Goal: Information Seeking & Learning: Learn about a topic

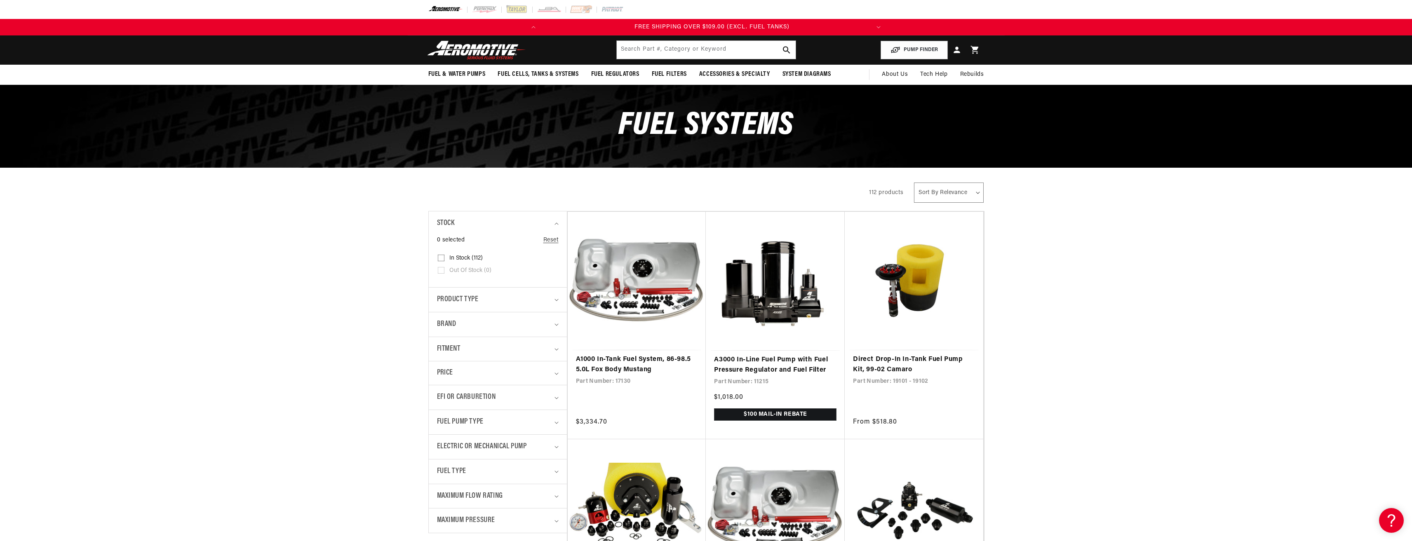
scroll to position [0, 326]
click at [962, 197] on select "Sort By Relevance Sort By Price, Low to High Sort By Price, High to Low" at bounding box center [948, 193] width 69 height 20
click at [838, 183] on div "All Products" at bounding box center [641, 191] width 426 height 23
click at [474, 351] on div "Fitment" at bounding box center [494, 349] width 115 height 12
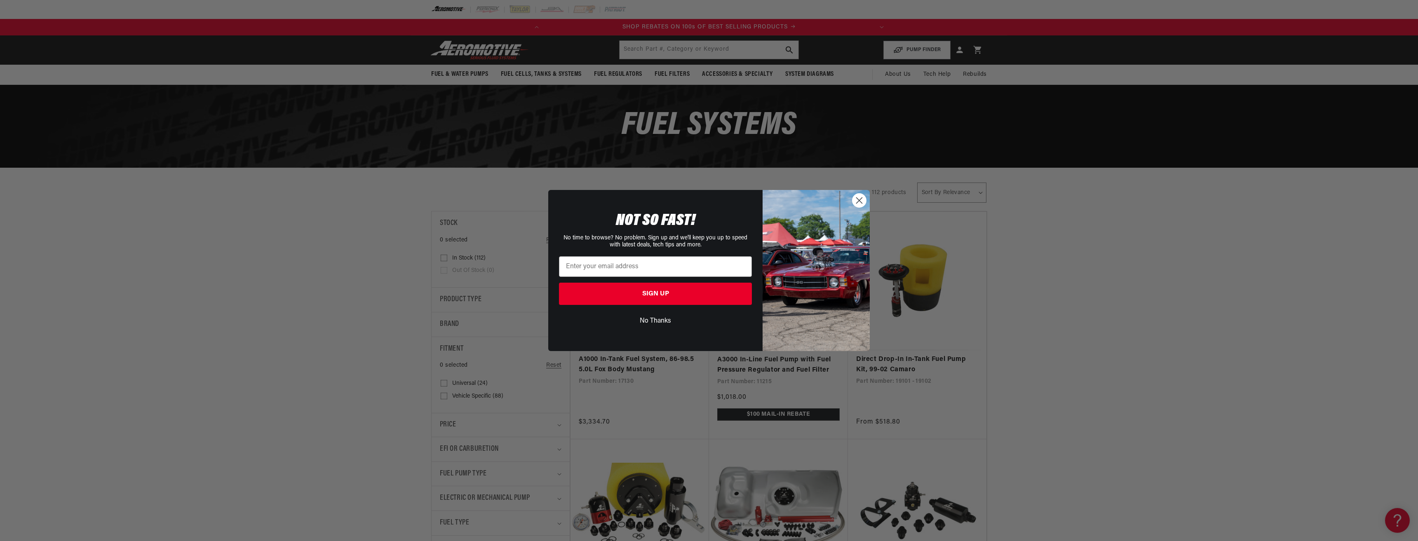
click at [859, 202] on icon "Close dialog" at bounding box center [859, 200] width 14 height 14
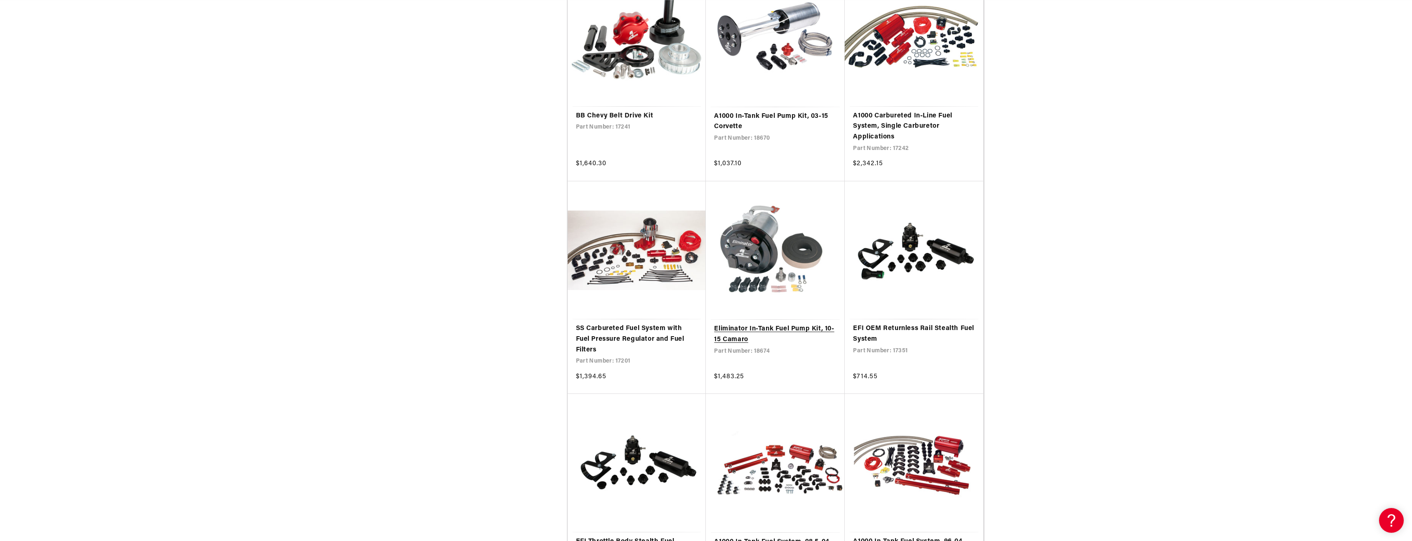
scroll to position [824, 0]
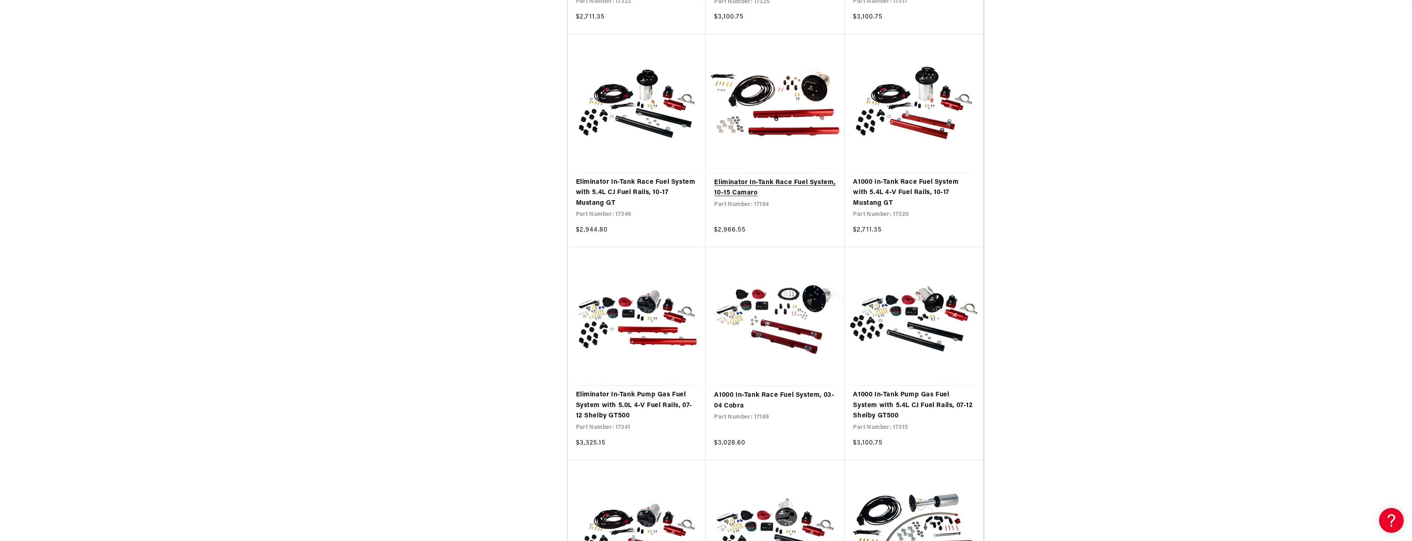
scroll to position [3091, 0]
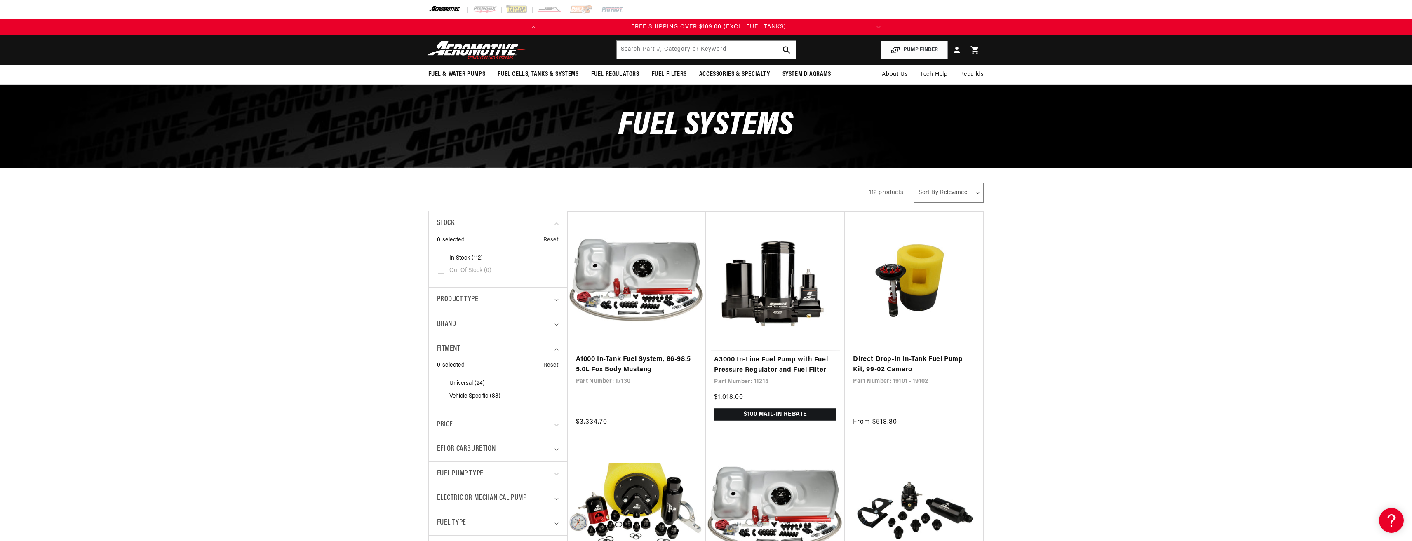
click at [656, 181] on div "All Products" at bounding box center [641, 191] width 426 height 23
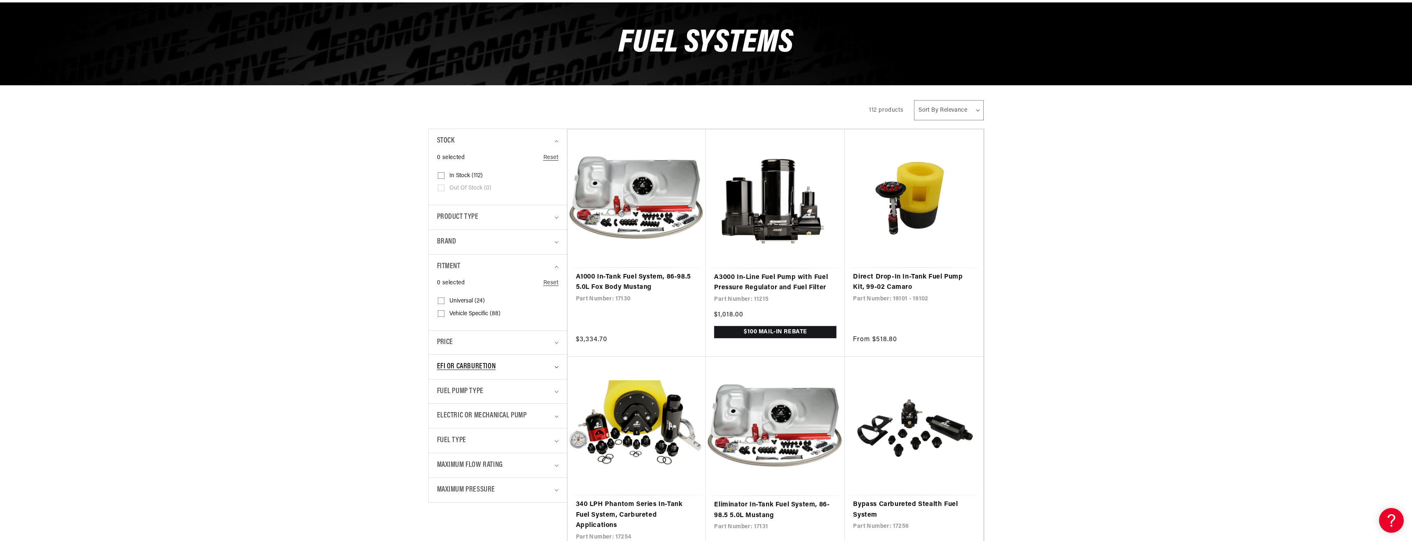
click at [494, 364] on span "EFI or Carburetion" at bounding box center [466, 367] width 59 height 12
click at [464, 399] on span "Carburetion (12)" at bounding box center [469, 401] width 41 height 7
click at [444, 400] on input "Carburetion (12) Carburetion (12 products)" at bounding box center [441, 403] width 7 height 7
checkbox input "true"
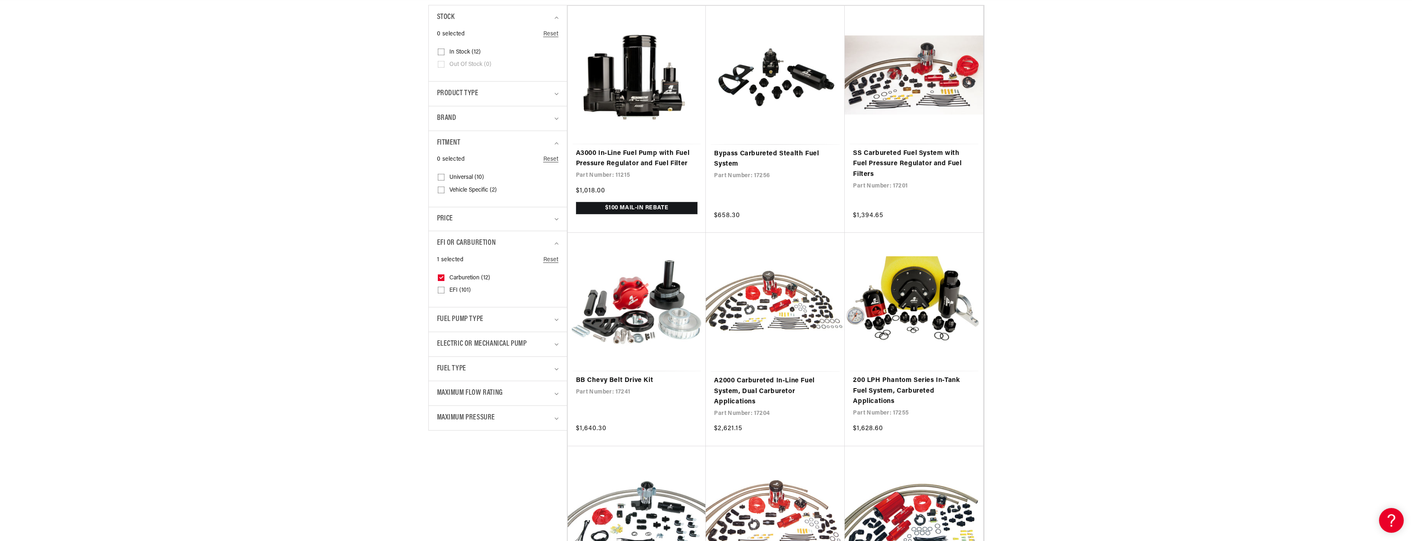
scroll to position [0, 326]
